Goal: Information Seeking & Learning: Check status

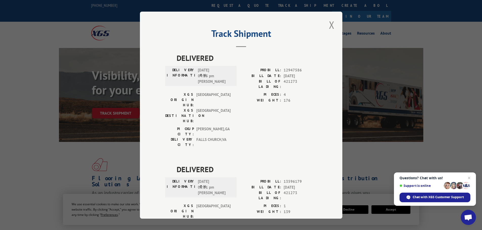
scroll to position [186, 0]
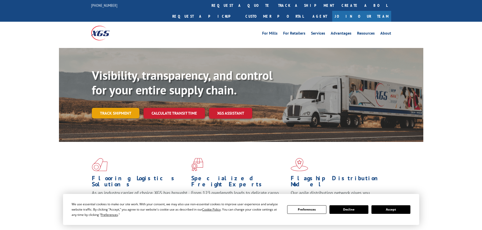
click at [120, 108] on link "Track shipment" at bounding box center [116, 113] width 48 height 11
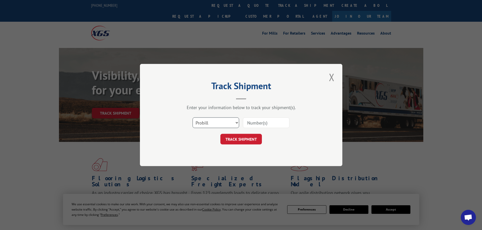
click at [222, 123] on select "Select category... Probill BOL PO" at bounding box center [215, 123] width 47 height 11
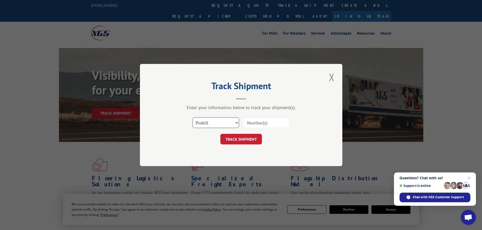
click at [192, 118] on select "Select category... Probill BOL PO" at bounding box center [215, 123] width 47 height 11
click at [280, 126] on input at bounding box center [266, 123] width 47 height 11
paste input "17095079"
type input "17095079"
click at [248, 135] on button "TRACK SHIPMENT" at bounding box center [240, 139] width 41 height 11
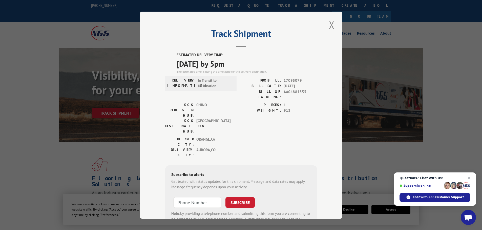
click at [230, 94] on div "DELIVERY INFORMATION: In Transit to Destination" at bounding box center [200, 90] width 71 height 25
